Goal: Information Seeking & Learning: Check status

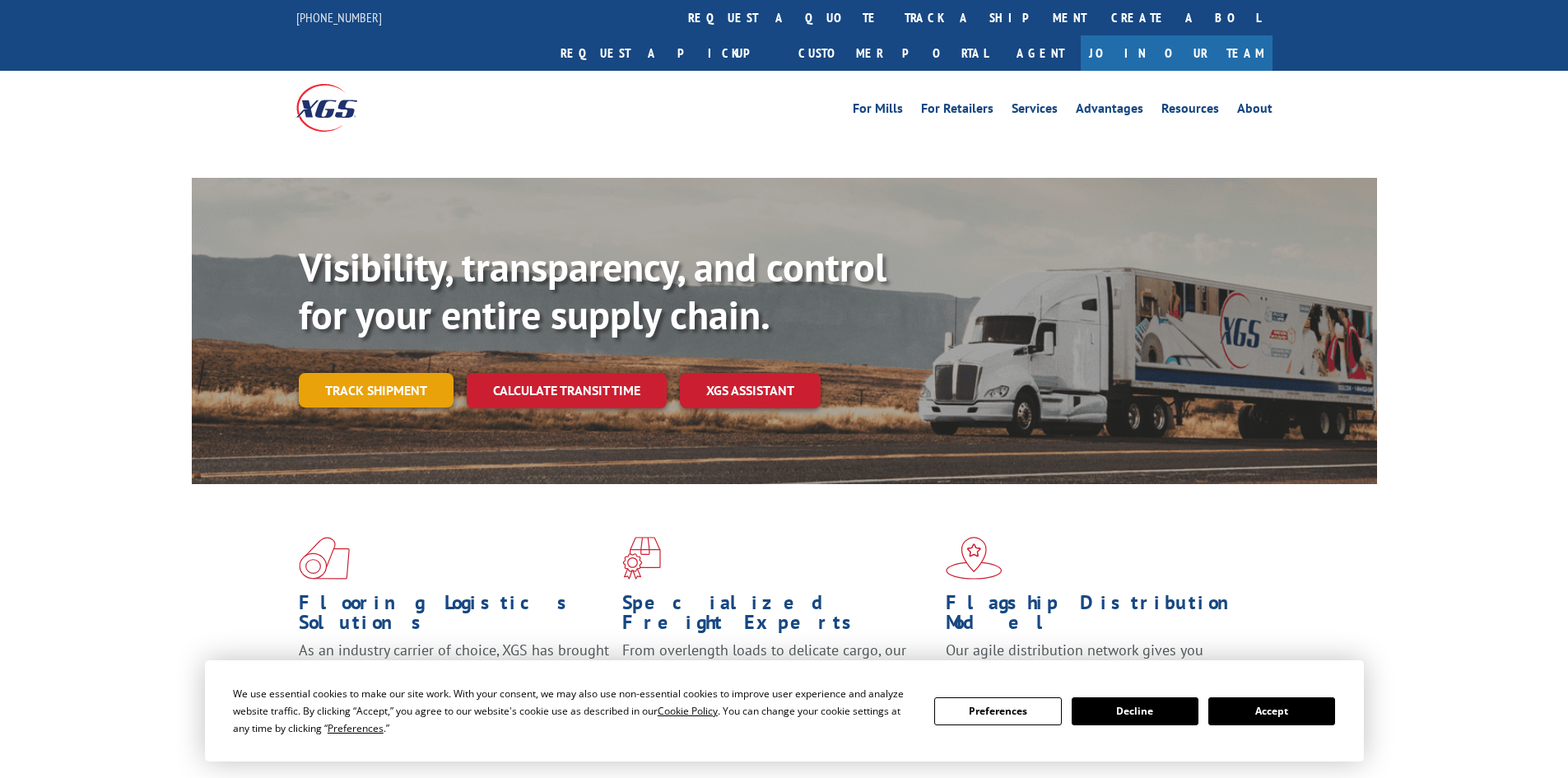
click at [372, 373] on link "Track shipment" at bounding box center [376, 391] width 154 height 35
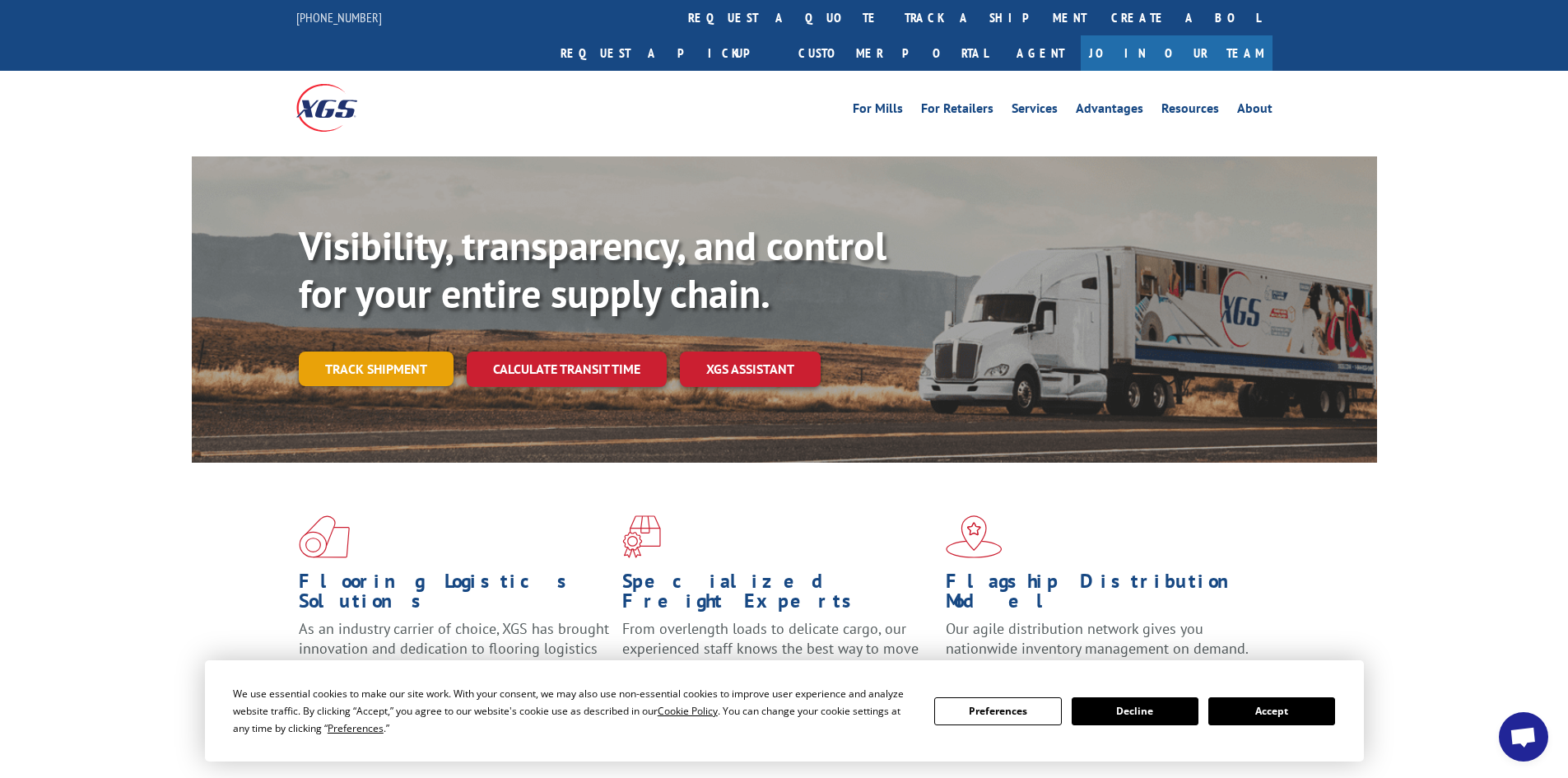
click at [374, 351] on link "Track shipment" at bounding box center [376, 369] width 154 height 35
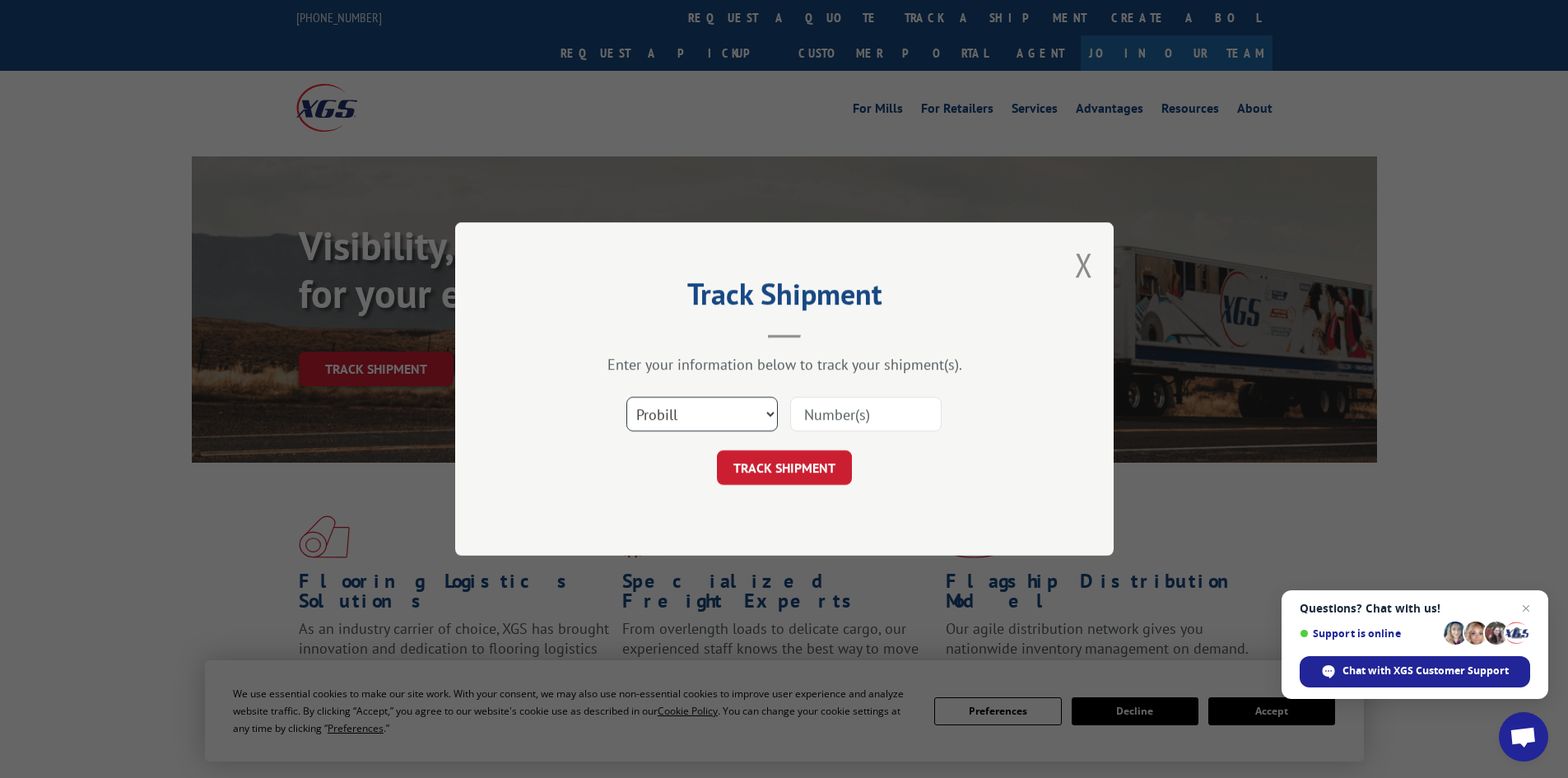
click at [688, 415] on select "Select category... Probill BOL PO" at bounding box center [701, 415] width 152 height 35
select select "bol"
click at [626, 397] on select "Select category... Probill BOL PO" at bounding box center [701, 415] width 152 height 35
paste input "478596"
type input "478596"
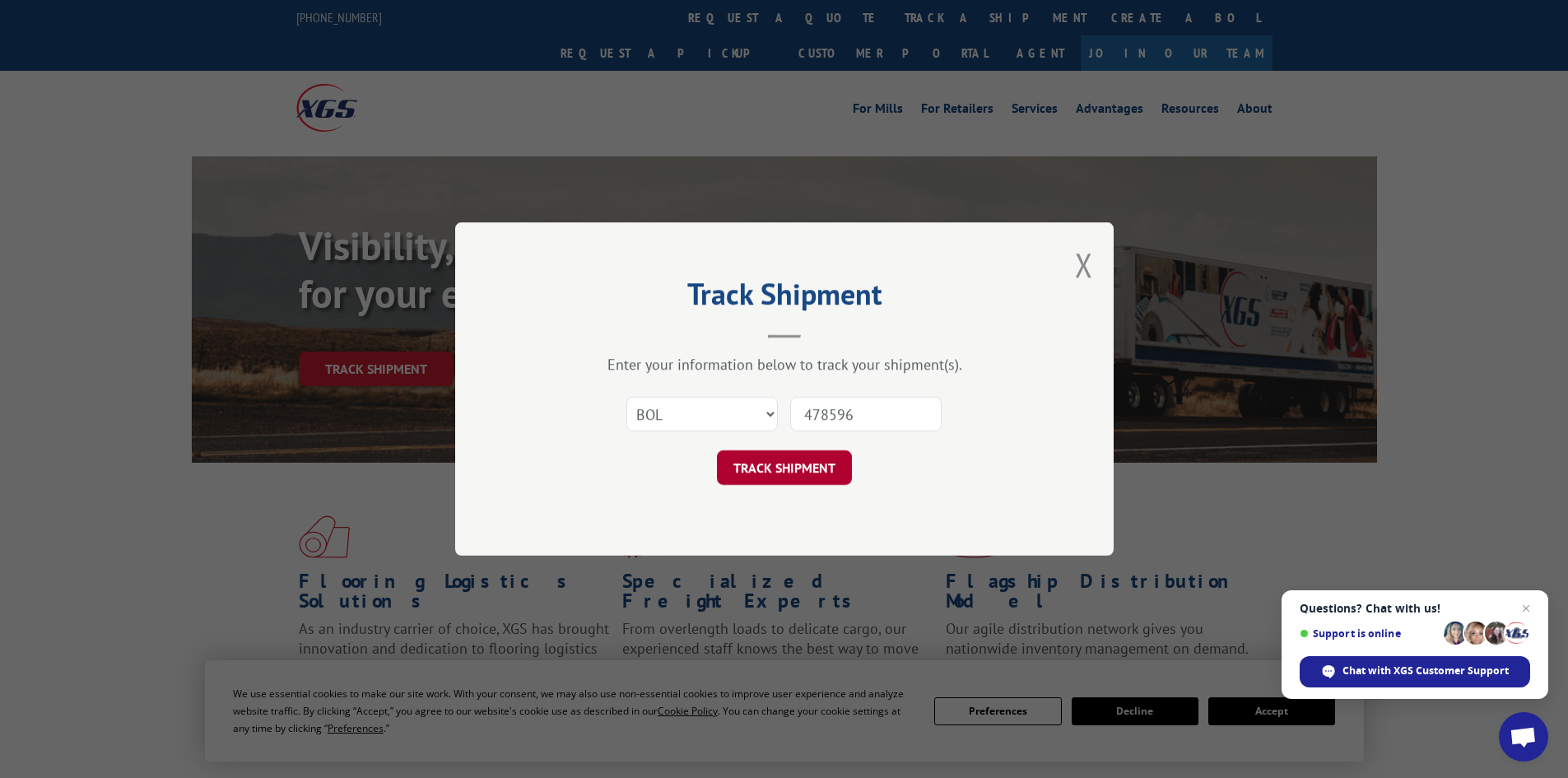
click at [822, 471] on button "TRACK SHIPMENT" at bounding box center [784, 468] width 135 height 35
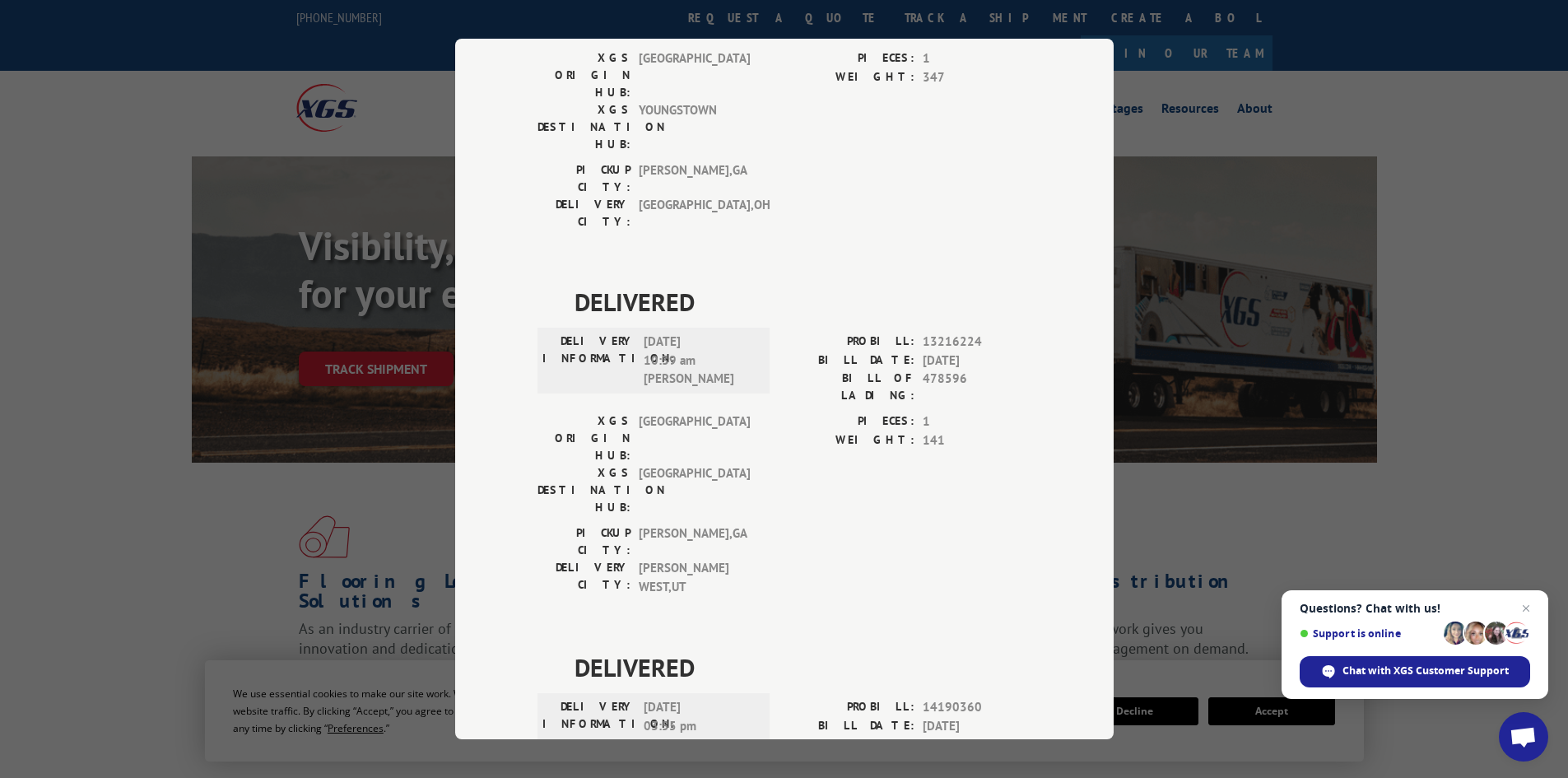
scroll to position [412, 0]
